Goal: Complete application form

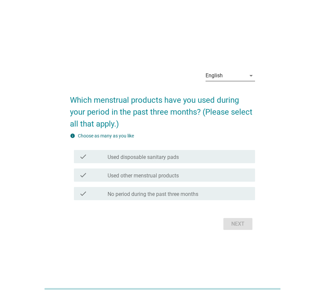
click at [218, 80] on div "English" at bounding box center [226, 75] width 40 height 11
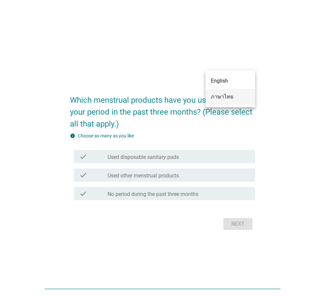
click at [218, 93] on div "ภาษาไทย" at bounding box center [230, 97] width 39 height 8
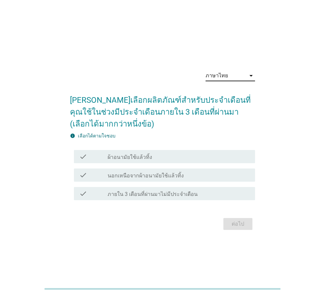
click at [140, 160] on label "ผ้าอนามัยใช้แล้วทิ้ง" at bounding box center [130, 157] width 45 height 7
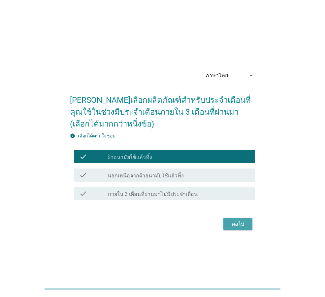
click at [237, 227] on div "ต่อไป" at bounding box center [238, 224] width 18 height 8
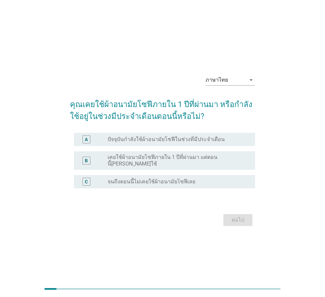
drag, startPoint x: 180, startPoint y: 159, endPoint x: 175, endPoint y: 140, distance: 20.1
click at [176, 140] on div "A radio_button_unchecked ปัจจุบันกำลังใช้ผ้าอนามัยโซฟีในช่วงที่มีประจำเดือน B r…" at bounding box center [162, 160] width 185 height 61
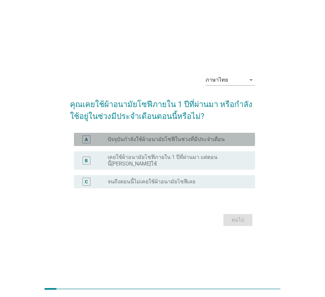
click at [160, 141] on label "ปัจจุบันกำลังใช้ผ้าอนามัยโซฟีในช่วงที่มีประจำเดือน" at bounding box center [166, 139] width 117 height 7
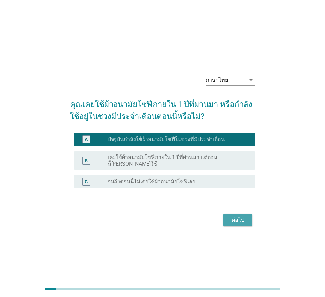
click at [230, 222] on button "ต่อไป" at bounding box center [238, 220] width 29 height 12
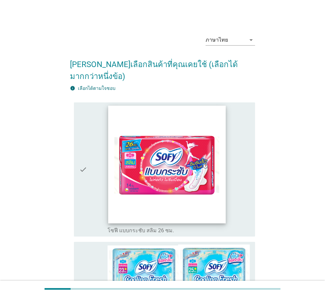
click at [149, 154] on img at bounding box center [167, 164] width 118 height 118
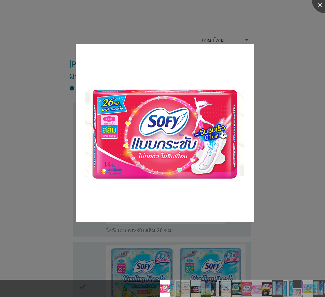
click at [279, 225] on div at bounding box center [162, 148] width 325 height 297
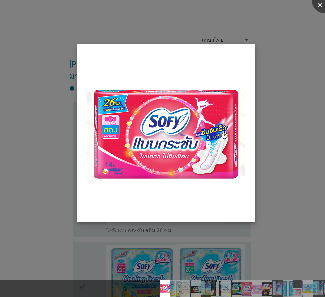
click at [156, 128] on img at bounding box center [166, 133] width 178 height 178
click at [321, 1] on div at bounding box center [325, 0] width 26 height 26
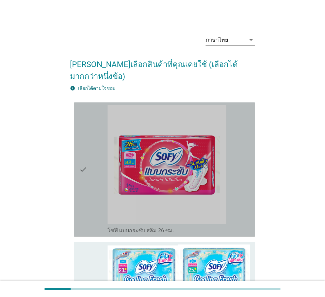
click at [93, 206] on div "check" at bounding box center [93, 169] width 28 height 129
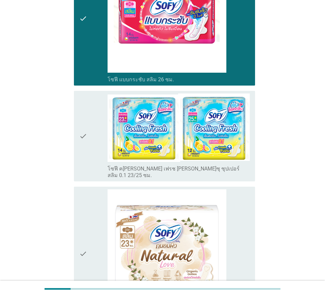
scroll to position [165, 0]
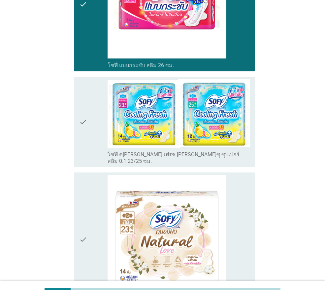
click at [95, 141] on div "check" at bounding box center [93, 121] width 28 height 85
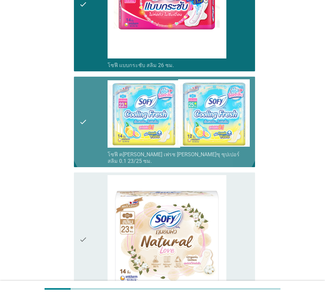
click at [95, 141] on div "check" at bounding box center [93, 121] width 28 height 85
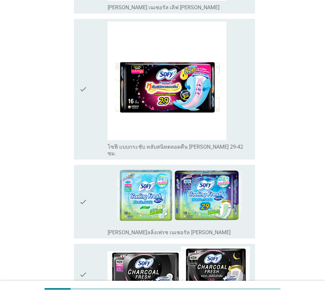
scroll to position [462, 0]
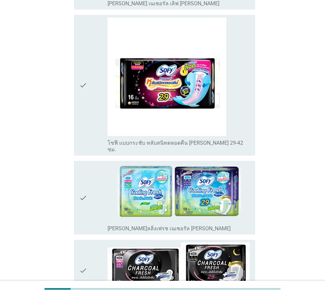
click at [94, 163] on div "check" at bounding box center [93, 197] width 28 height 68
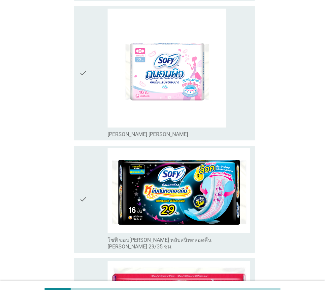
scroll to position [859, 0]
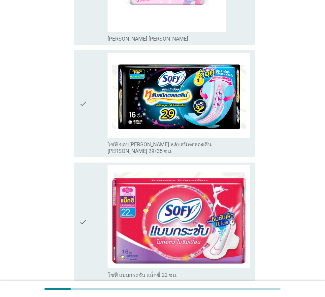
click at [94, 114] on div "check" at bounding box center [93, 104] width 28 height 102
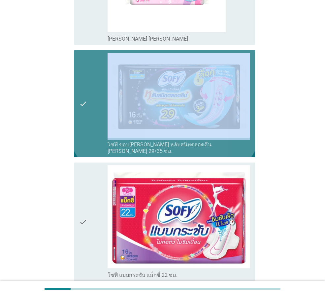
click at [94, 114] on div "check" at bounding box center [93, 104] width 28 height 102
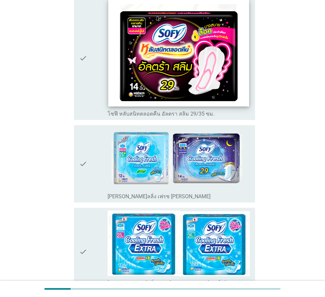
scroll to position [1288, 0]
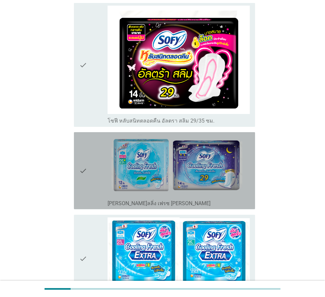
click at [104, 135] on div "check" at bounding box center [93, 171] width 28 height 72
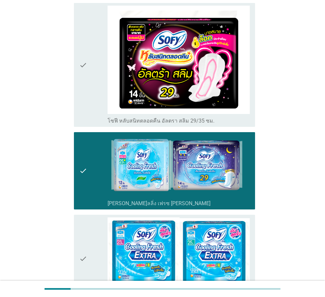
click at [73, 232] on div "check check_box_outline_blank [PERSON_NAME]ลลิ่งเฟรช [PERSON_NAME]เปอร์สลิม 0.1…" at bounding box center [162, 258] width 185 height 93
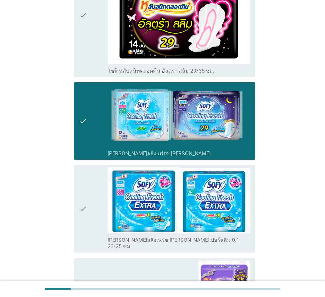
scroll to position [1420, 0]
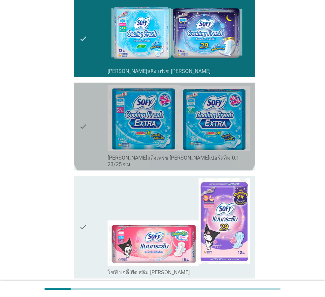
click at [95, 123] on div "check check_box_outline_blank [PERSON_NAME]ลลิ่งเฟรช [PERSON_NAME]เปอร์สลิม 0.1…" at bounding box center [164, 127] width 181 height 88
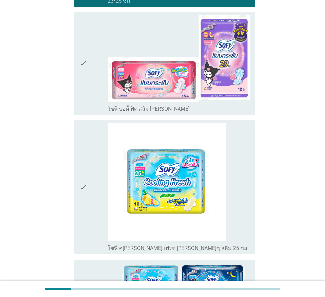
scroll to position [1783, 0]
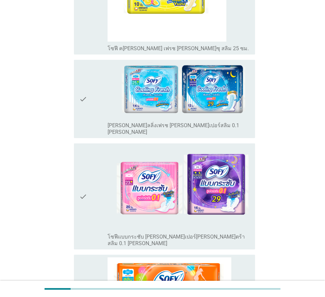
click at [92, 82] on div "check" at bounding box center [93, 98] width 28 height 73
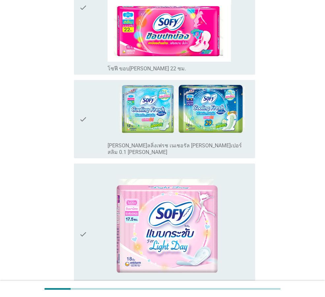
scroll to position [2213, 0]
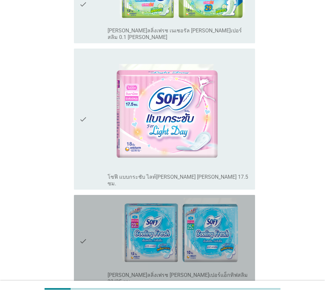
click at [95, 198] on div "check" at bounding box center [93, 242] width 28 height 88
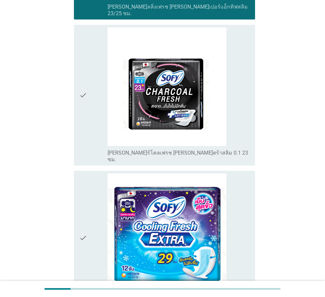
scroll to position [2482, 0]
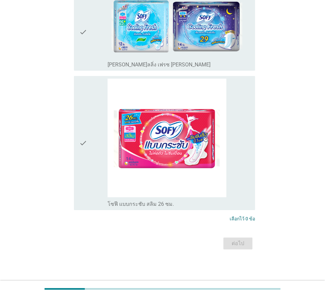
scroll to position [0, 0]
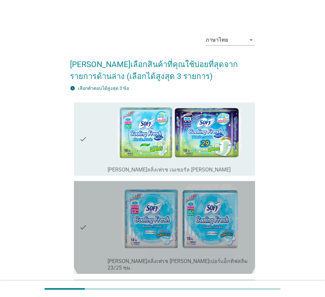
click at [103, 222] on div "check" at bounding box center [93, 228] width 28 height 88
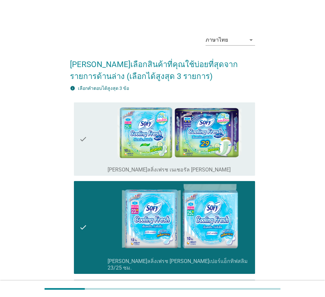
scroll to position [231, 0]
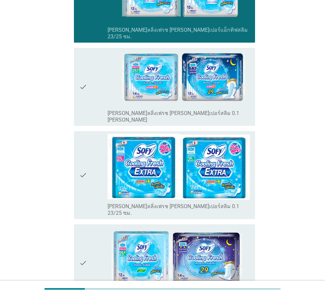
click at [90, 98] on div "check" at bounding box center [93, 87] width 28 height 73
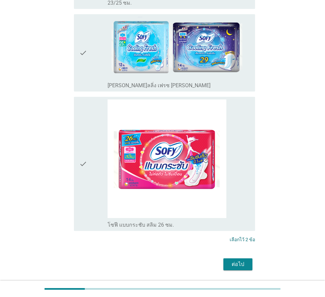
scroll to position [442, 0]
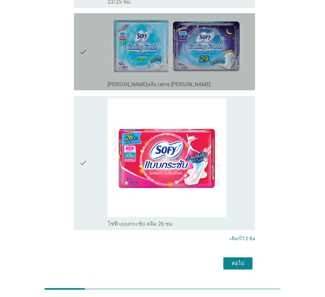
click at [98, 55] on div "check" at bounding box center [93, 52] width 28 height 72
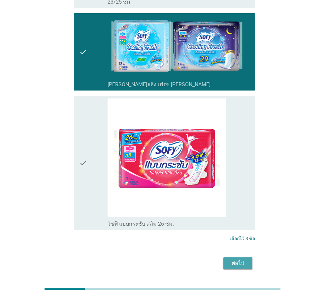
click at [235, 257] on button "ต่อไป" at bounding box center [238, 263] width 29 height 12
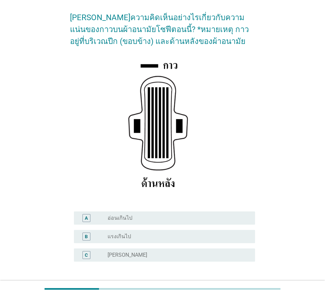
scroll to position [96, 0]
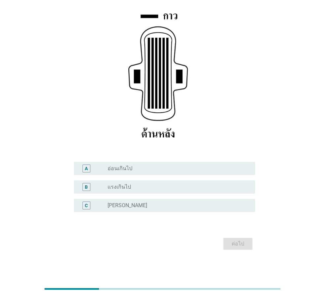
click at [157, 170] on div "radio_button_unchecked อ่อนเกินไป" at bounding box center [176, 168] width 137 height 7
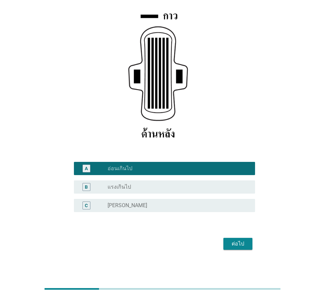
click at [247, 247] on button "ต่อไป" at bounding box center [238, 244] width 29 height 12
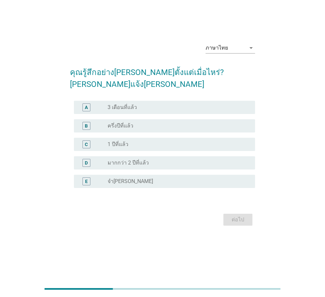
scroll to position [0, 0]
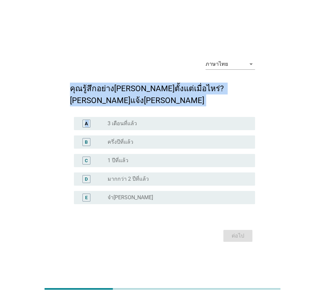
drag, startPoint x: 72, startPoint y: 94, endPoint x: 202, endPoint y: 106, distance: 130.0
click at [202, 105] on form "คุณรู้สึกอย่าง[PERSON_NAME]ตั้งแต่เมื่อไหร่? [PERSON_NAME]แจ้ง[PERSON_NAME] A r…" at bounding box center [162, 160] width 185 height 168
click at [113, 98] on h2 "คุณรู้สึกอย่าง[PERSON_NAME]ตั้งแต่เมื่อไหร่? [PERSON_NAME]แจ้ง[PERSON_NAME]" at bounding box center [162, 91] width 185 height 30
drag, startPoint x: 69, startPoint y: 97, endPoint x: 203, endPoint y: 101, distance: 134.1
click at [203, 101] on div "ภาษาไทย arrow_drop_down คุณรู้สึกอย่าง[PERSON_NAME]ตั้งแต่เมื่อไหร่? [PERSON_NA…" at bounding box center [163, 148] width 196 height 201
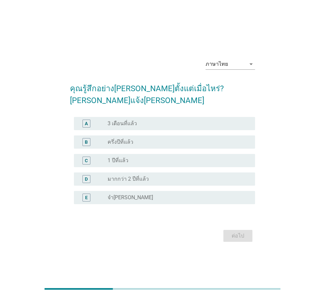
click at [237, 233] on div "ต่อไป" at bounding box center [162, 236] width 185 height 16
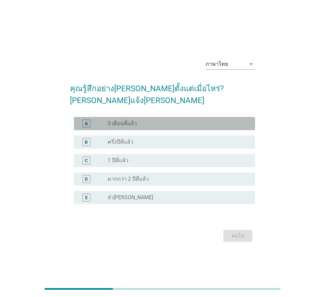
click at [156, 120] on div "radio_button_unchecked 3 เดือนที่แล้ว" at bounding box center [176, 123] width 137 height 7
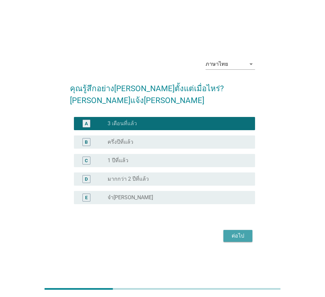
click at [247, 232] on div "ต่อไป" at bounding box center [238, 236] width 18 height 8
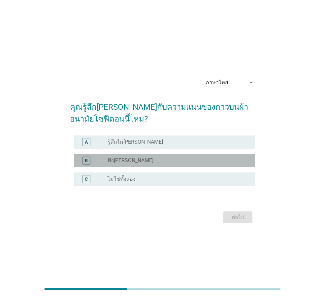
drag, startPoint x: 126, startPoint y: 158, endPoint x: 126, endPoint y: 162, distance: 3.6
click at [126, 159] on div "radio_button_unchecked พึง[PERSON_NAME]" at bounding box center [176, 160] width 137 height 7
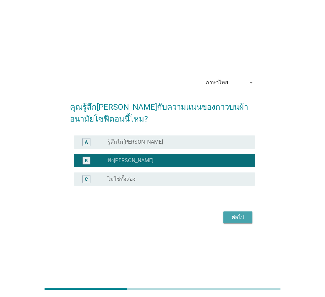
click at [237, 215] on button "ต่อไป" at bounding box center [238, 217] width 29 height 12
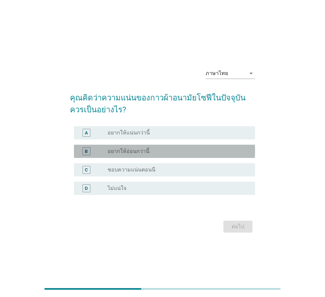
click at [157, 153] on div "radio_button_unchecked อยากให้อ่อนกว่านี้" at bounding box center [176, 151] width 137 height 7
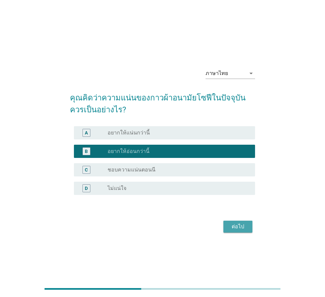
click at [235, 228] on div "ต่อไป" at bounding box center [238, 227] width 18 height 8
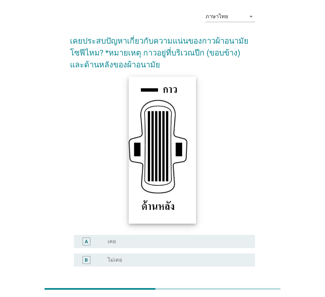
scroll to position [78, 0]
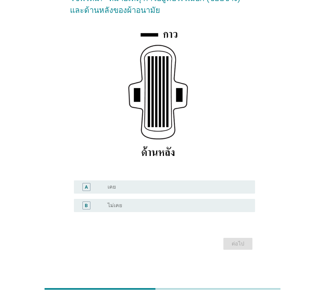
click at [161, 179] on div "A radio_button_unchecked เคย" at bounding box center [162, 187] width 185 height 18
click at [161, 186] on div "radio_button_unchecked เคย" at bounding box center [176, 187] width 137 height 7
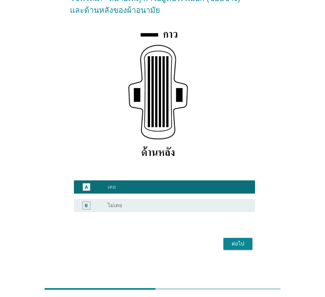
drag, startPoint x: 222, startPoint y: 239, endPoint x: 240, endPoint y: 246, distance: 19.4
click at [224, 240] on div "ต่อไป" at bounding box center [162, 244] width 185 height 16
click at [240, 246] on div "ต่อไป" at bounding box center [238, 244] width 18 height 8
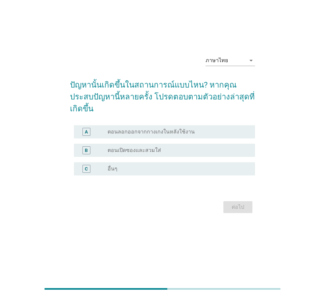
scroll to position [0, 0]
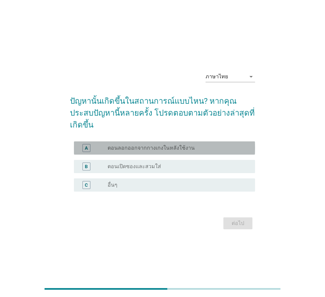
click at [182, 145] on label "ตอนลอกออกจากกางเกงในหลังใช้งาน" at bounding box center [151, 148] width 87 height 7
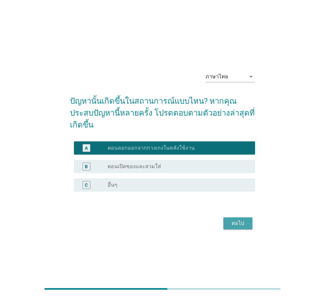
click at [238, 220] on div "ต่อไป" at bounding box center [238, 223] width 18 height 8
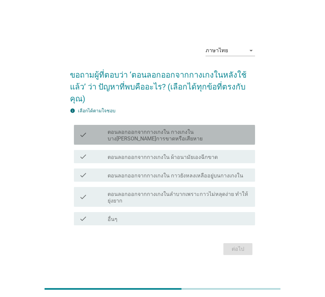
click at [186, 130] on label "ตอนลอกออกจากกางเกงใน กางเกงในบาง[PERSON_NAME]การขาดหรือเสียหาย" at bounding box center [179, 135] width 142 height 13
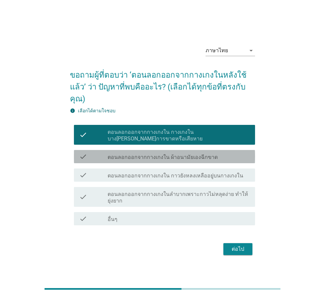
click at [193, 153] on div "check_box_outline_blank ตอนลอกออกจากกางเกงใน ผ้าอนามัยเองฉีกขาด" at bounding box center [179, 157] width 142 height 8
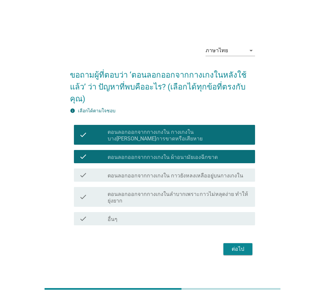
drag, startPoint x: 198, startPoint y: 163, endPoint x: 200, endPoint y: 170, distance: 7.4
click at [199, 168] on div "check check_box_outline_blank ตอนลอกออกจากกางเกงใน กาวยังหลงเหลืออยู่บนกางเกงใน" at bounding box center [164, 174] width 181 height 13
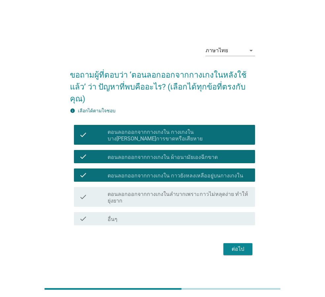
click at [201, 184] on div "check check_box_outline_blank ตอนลอกออกจากกางเกงในลำบากเพราะกาวไม่หลุดง่าย ทำให…" at bounding box center [162, 196] width 185 height 25
drag, startPoint x: 204, startPoint y: 201, endPoint x: 211, endPoint y: 227, distance: 26.7
click at [204, 201] on div "check check_box_outline_blank ตอนลอกออกจากกางเกงในลำบากเพราะกาวไม่หลุดง่าย ทำให…" at bounding box center [162, 196] width 185 height 25
click at [217, 199] on div "check check_box_outline_blank ตอนลอกออกจากกางเกงในลำบากเพราะกาวไม่หลุดง่าย ทำให…" at bounding box center [164, 197] width 181 height 20
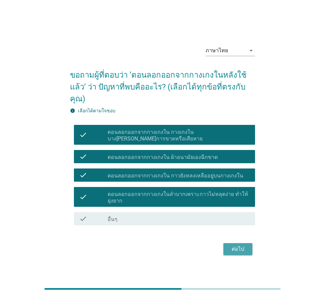
click at [248, 244] on button "ต่อไป" at bounding box center [238, 249] width 29 height 12
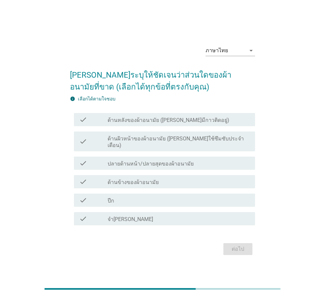
click at [169, 199] on div "check_box_outline_blank ปีก" at bounding box center [179, 200] width 142 height 8
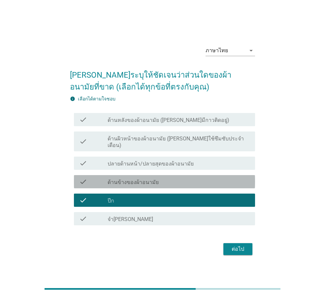
click at [170, 182] on div "check_box_outline_blank ด้านข้างของผ้าอนามัย" at bounding box center [179, 182] width 142 height 8
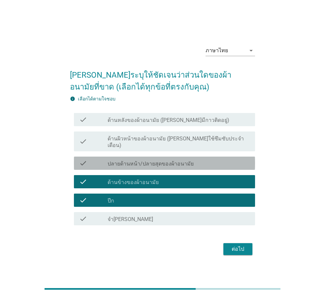
drag, startPoint x: 172, startPoint y: 158, endPoint x: 173, endPoint y: 148, distance: 9.6
click at [172, 161] on label "ปลายด้านหน้า/ปลายสุดของผ้าอนามัย" at bounding box center [151, 164] width 86 height 7
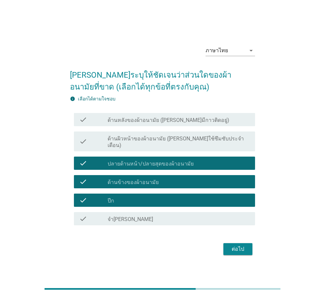
click at [175, 142] on label "ด้านผิวหน้าของผ้าอนามัย ([PERSON_NAME]ใช้ซึมซับประจำเดือน)" at bounding box center [179, 141] width 142 height 13
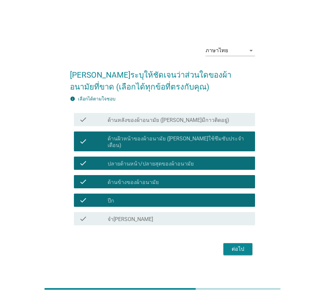
click at [179, 120] on div "check_box_outline_blank ด้านหลังของผ้าอนามัย ([PERSON_NAME]มีกาวติดอยู่)" at bounding box center [179, 120] width 142 height 8
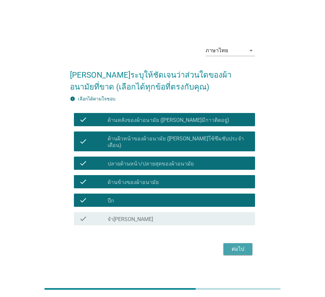
click at [239, 250] on button "ต่อไป" at bounding box center [238, 249] width 29 height 12
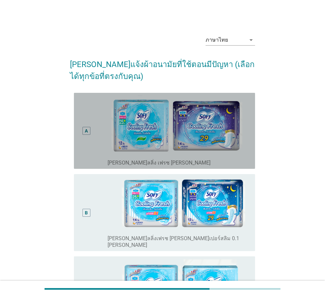
click at [107, 138] on div "A" at bounding box center [93, 130] width 28 height 71
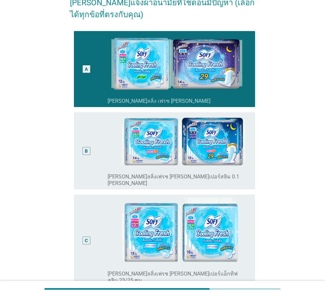
scroll to position [66, 0]
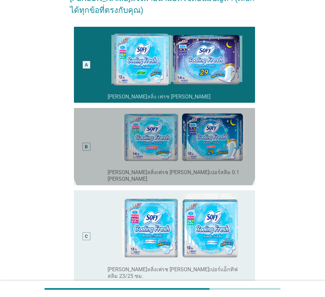
click at [108, 141] on div "radio_button_unchecked [PERSON_NAME]ลลิ่งเฟรช [PERSON_NAME]เปอร์สลิม 0.1 [PERSO…" at bounding box center [179, 147] width 142 height 72
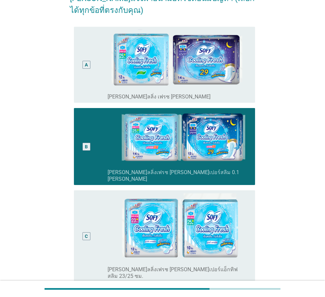
click at [107, 85] on div "A" at bounding box center [93, 64] width 28 height 71
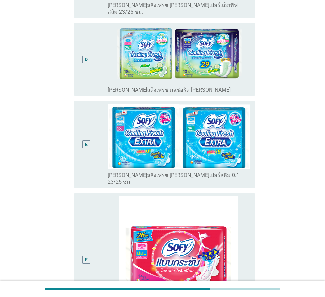
scroll to position [444, 0]
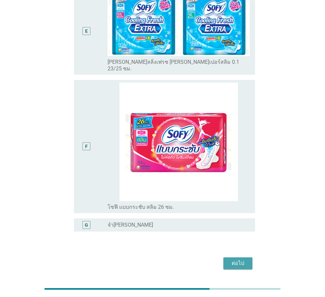
click at [234, 259] on div "ต่อไป" at bounding box center [238, 263] width 18 height 8
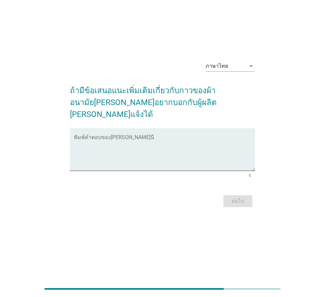
scroll to position [0, 0]
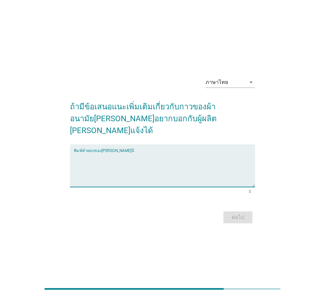
click at [124, 154] on textarea "พิมพ์คำตอบของคุณ ที่นี่" at bounding box center [164, 169] width 181 height 35
type textarea "-"
click at [247, 213] on div "ต่อไป" at bounding box center [238, 217] width 18 height 8
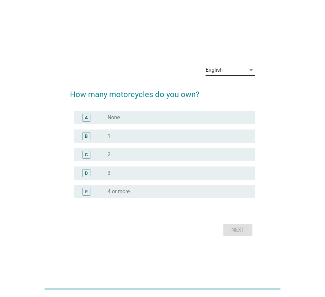
click at [224, 74] on div "English" at bounding box center [226, 70] width 40 height 11
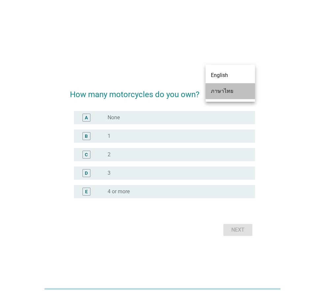
click at [226, 92] on div "ภาษาไทย" at bounding box center [230, 91] width 39 height 8
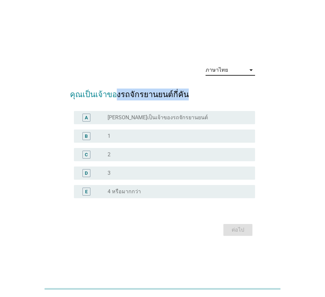
drag, startPoint x: 112, startPoint y: 95, endPoint x: 189, endPoint y: 91, distance: 76.7
click at [189, 91] on h2 "คุณเป็นเจ้าของรถจักรยานยนต์กี่คัน" at bounding box center [162, 91] width 185 height 18
click at [132, 162] on div "C radio_button_unchecked 2" at bounding box center [162, 154] width 185 height 18
click at [131, 156] on div "radio_button_unchecked 2" at bounding box center [176, 154] width 137 height 7
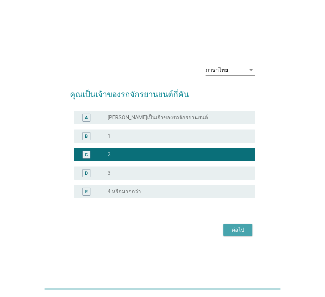
click at [236, 235] on button "ต่อไป" at bounding box center [238, 230] width 29 height 12
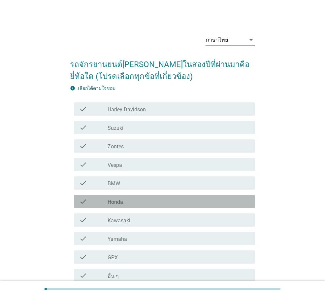
click at [121, 200] on label "Honda" at bounding box center [116, 202] width 16 height 7
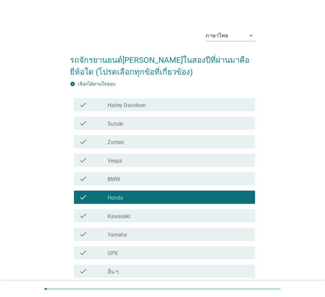
scroll to position [62, 0]
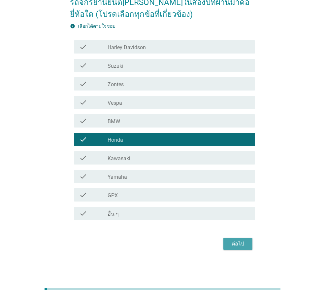
click at [249, 247] on button "ต่อไป" at bounding box center [238, 244] width 29 height 12
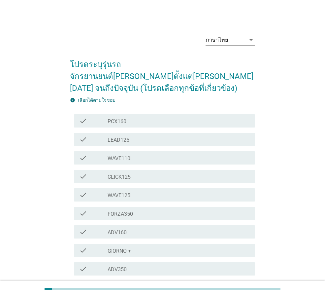
click at [200, 191] on div "check_box_outline_blank WAVE125i" at bounding box center [179, 195] width 142 height 8
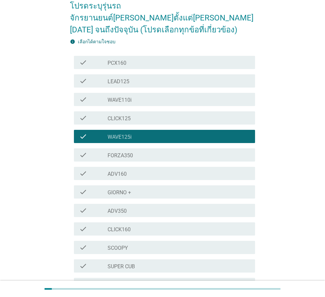
scroll to position [66, 0]
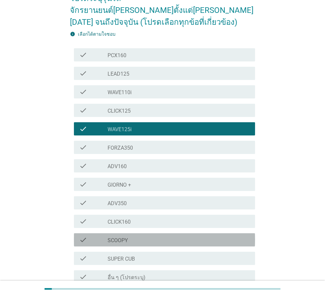
click at [155, 233] on div "check check_box_outline_blank SCOOPY" at bounding box center [164, 239] width 181 height 13
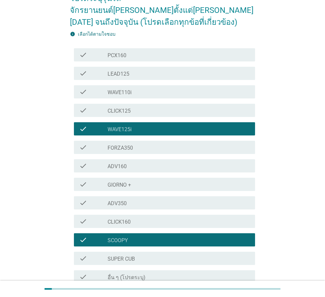
scroll to position [118, 0]
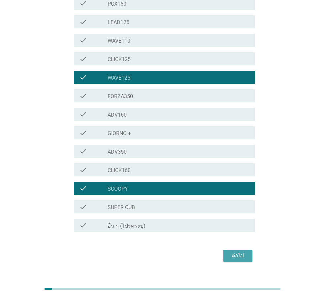
click at [233, 252] on div "ต่อไป" at bounding box center [238, 256] width 18 height 8
